Goal: Book appointment/travel/reservation

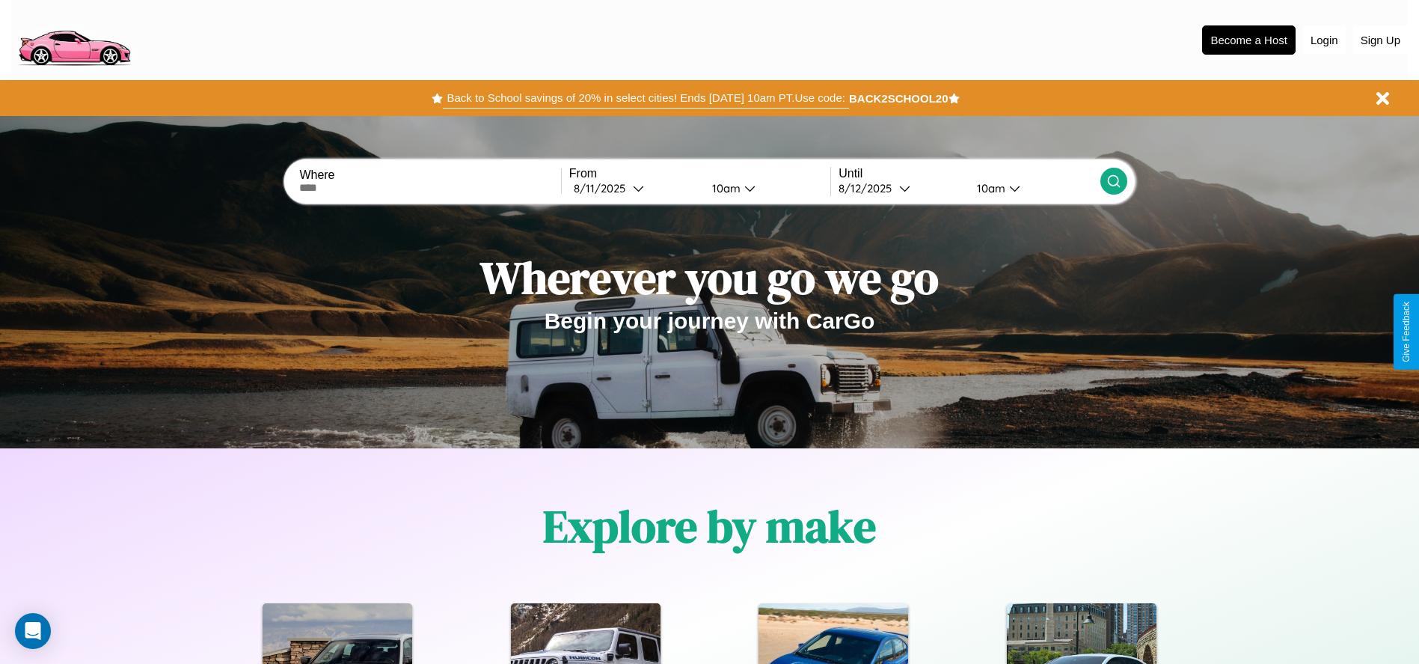
click at [646, 98] on button "Back to School savings of 20% in select cities! Ends [DATE] 10am PT. Use code:" at bounding box center [645, 98] width 405 height 21
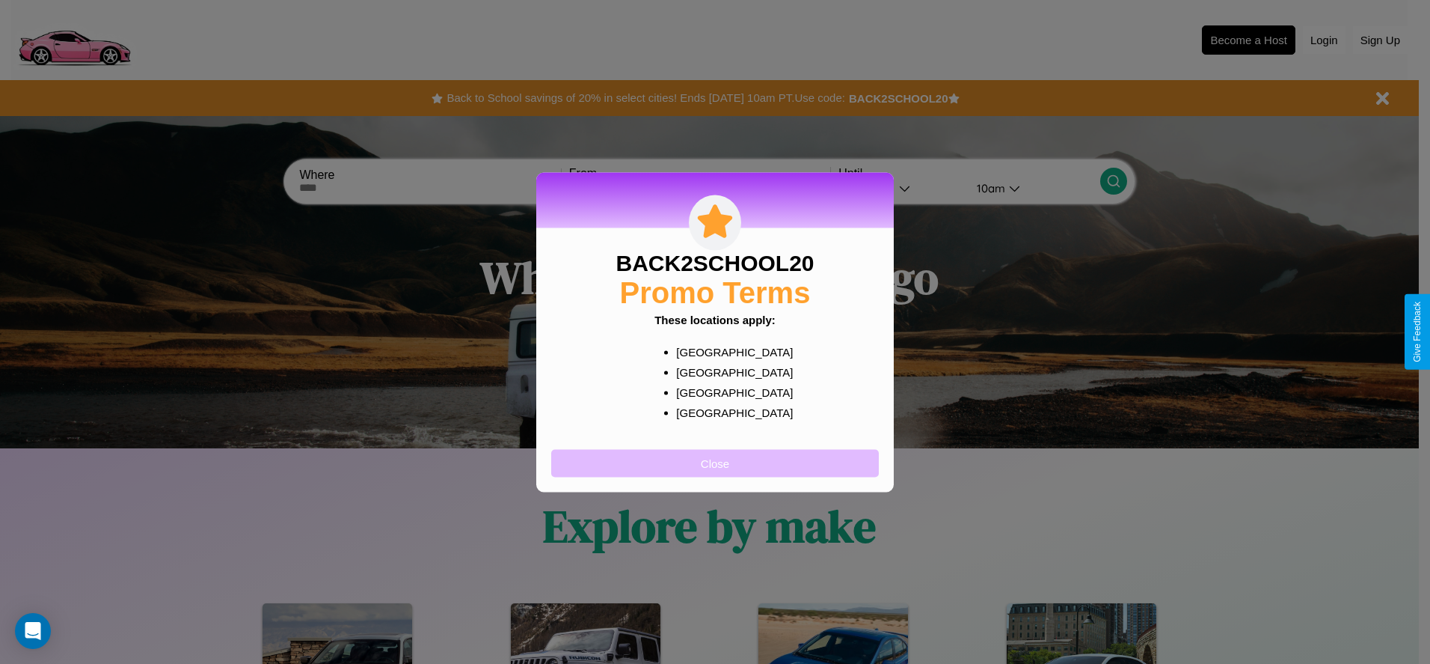
click at [715, 462] on button "Close" at bounding box center [715, 463] width 328 height 28
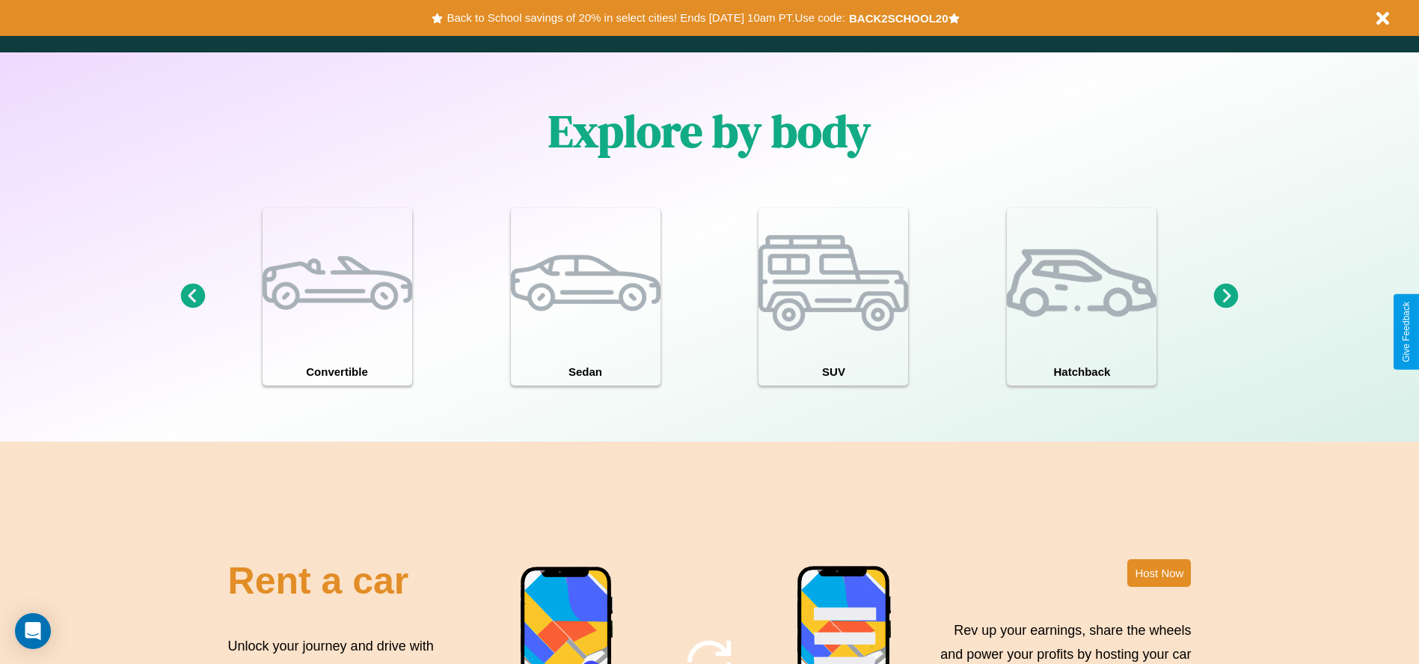
scroll to position [1810, 0]
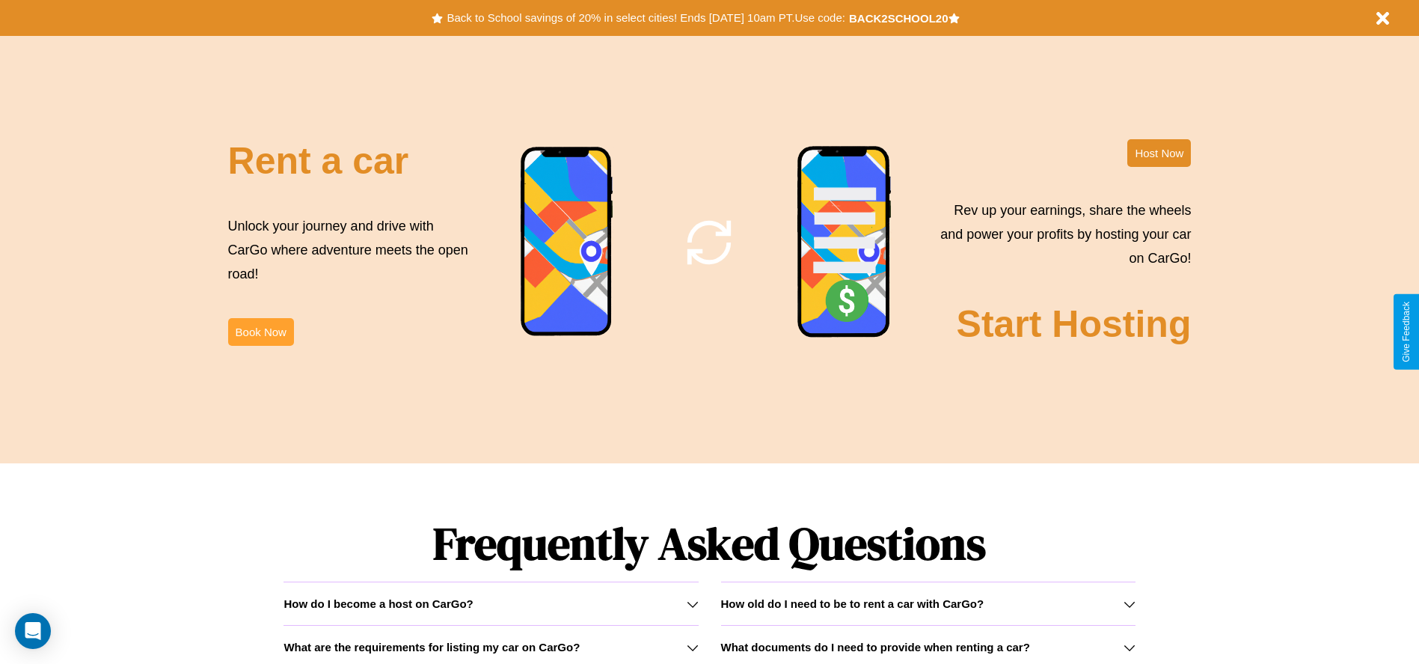
click at [260, 331] on button "Book Now" at bounding box center [261, 332] width 66 height 28
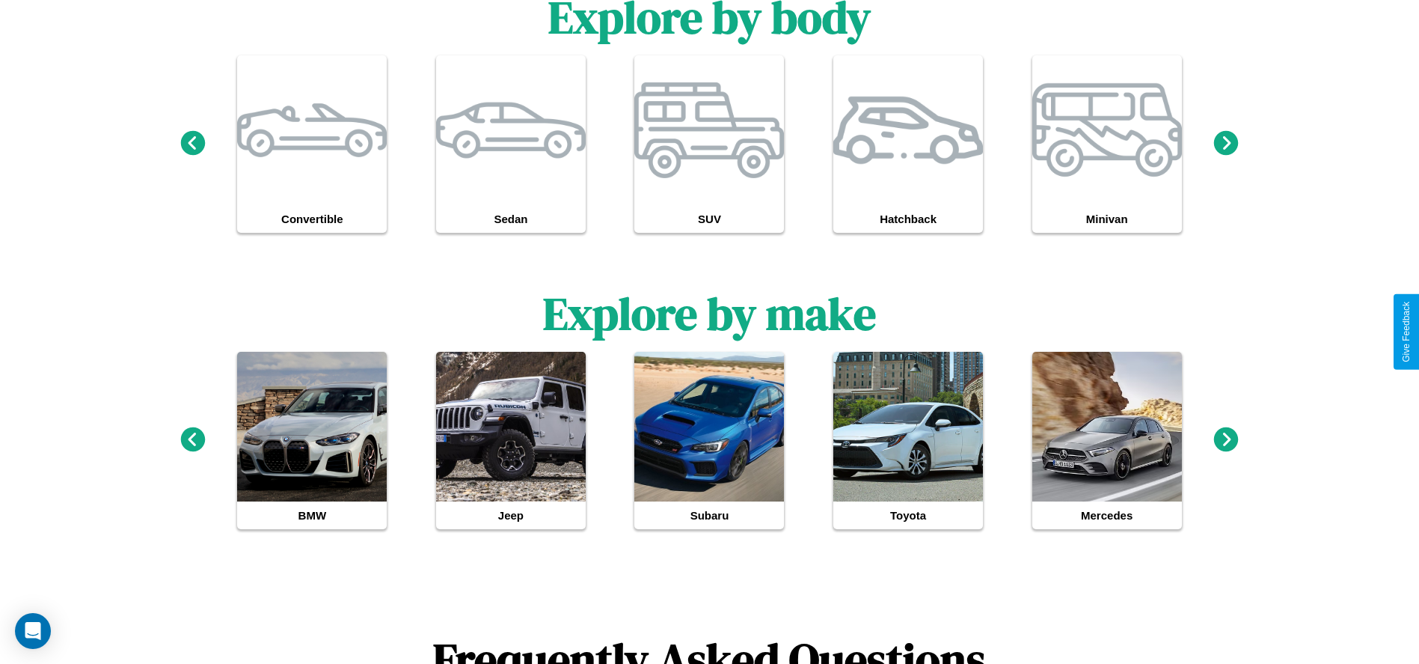
scroll to position [1383, 0]
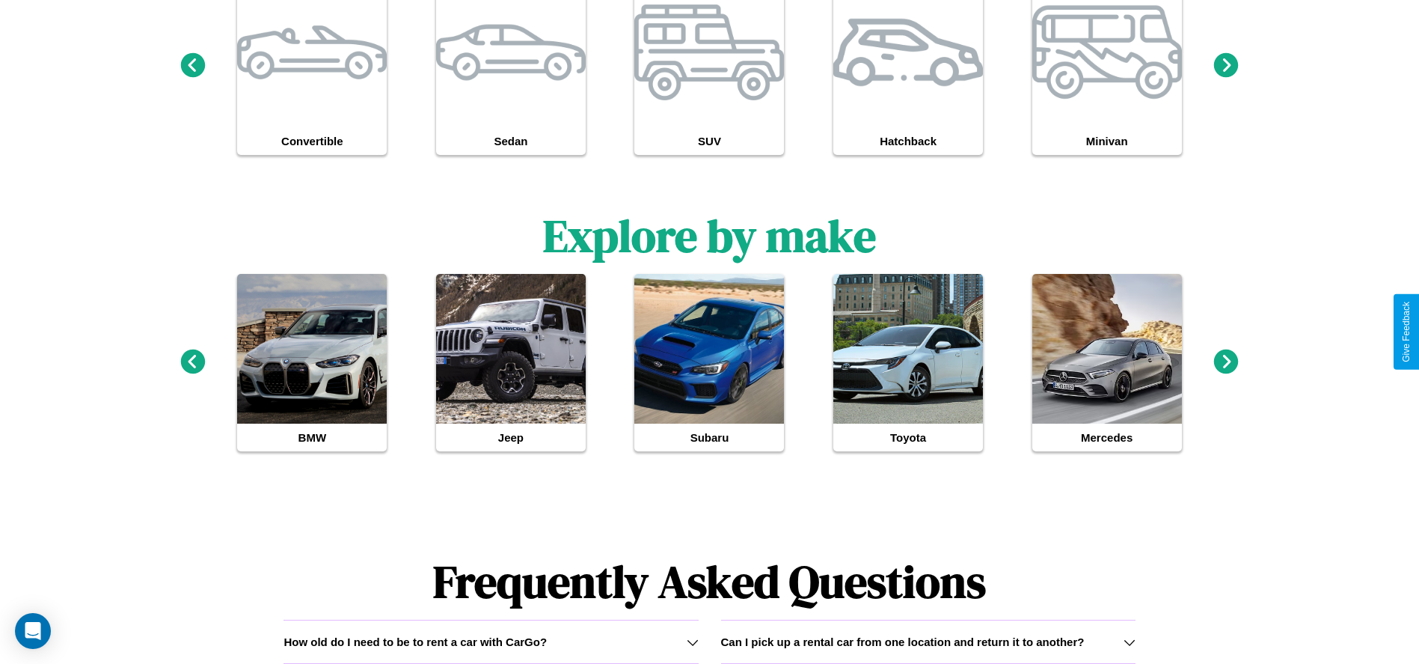
type input "******"
click at [1226, 362] on icon at bounding box center [1226, 361] width 25 height 25
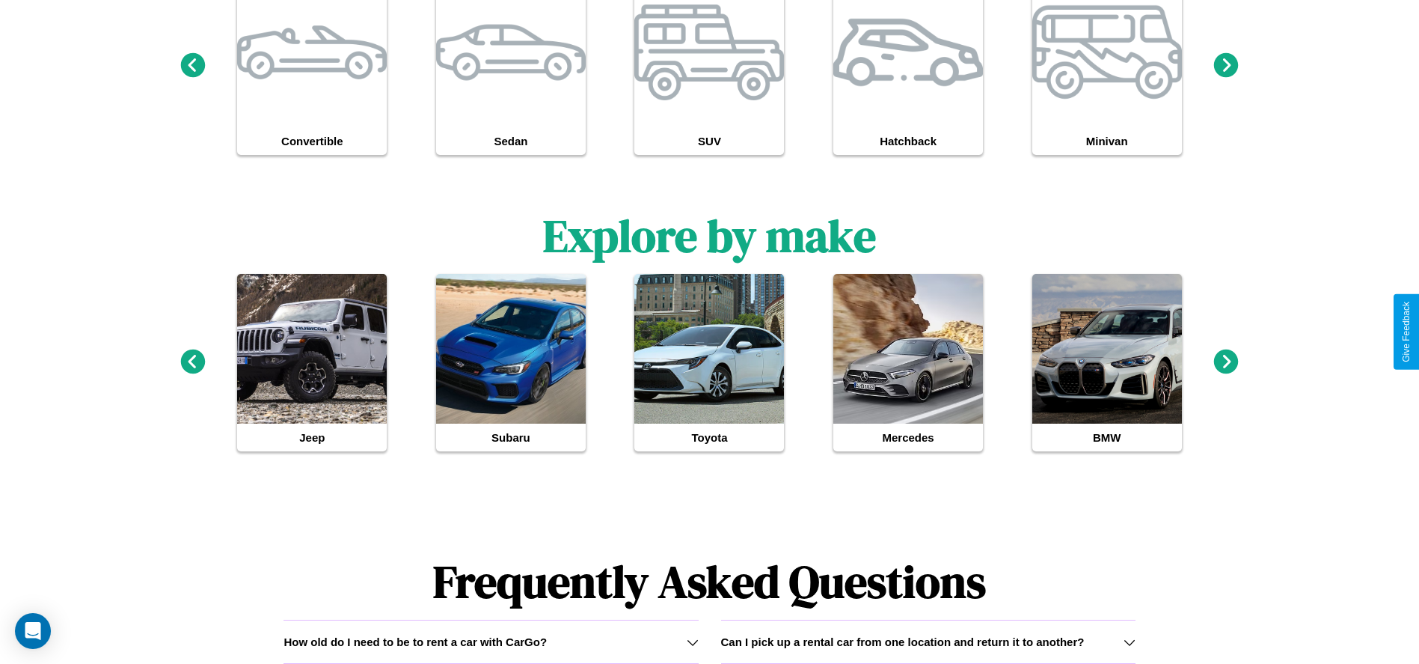
scroll to position [0, 0]
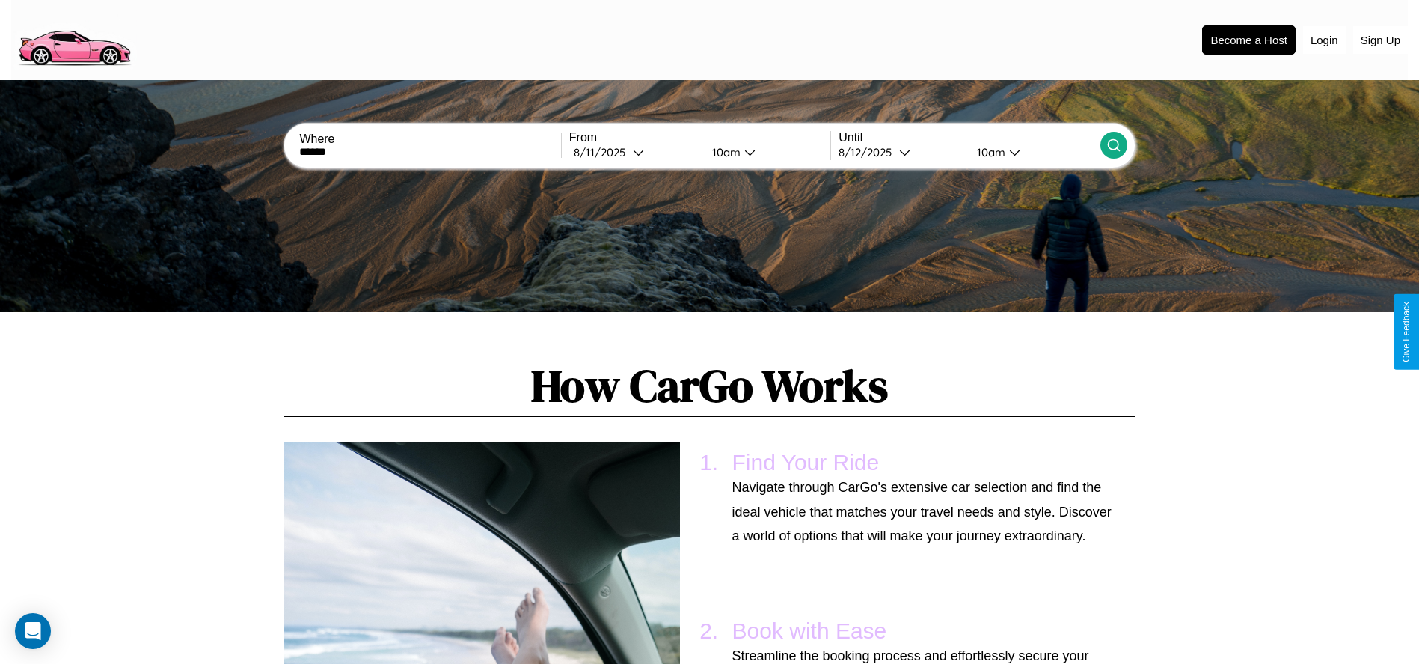
click at [1113, 145] on icon at bounding box center [1113, 145] width 15 height 15
